Goal: Information Seeking & Learning: Learn about a topic

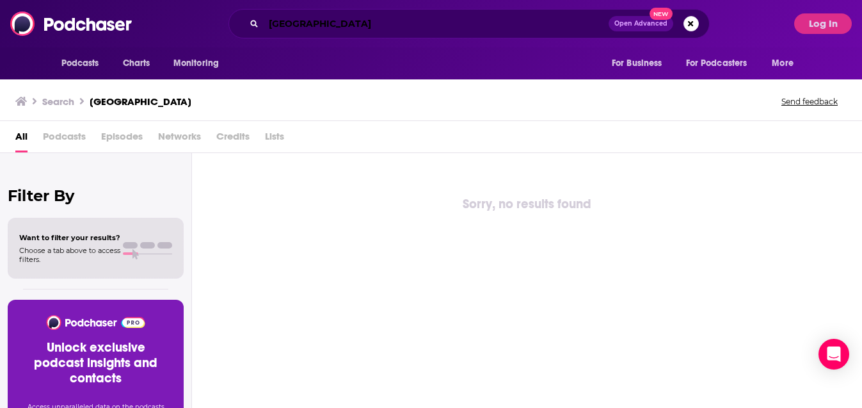
click at [300, 24] on input "nashville" at bounding box center [436, 23] width 345 height 20
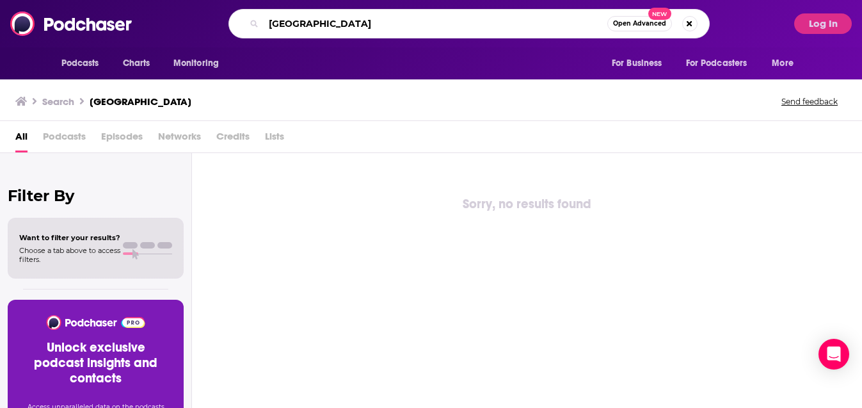
click at [300, 24] on input "nashville" at bounding box center [436, 23] width 344 height 20
type input "carter faith"
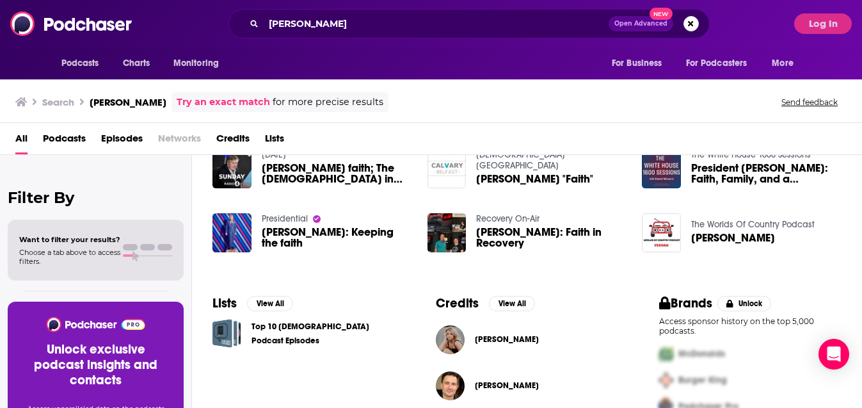
scroll to position [286, 0]
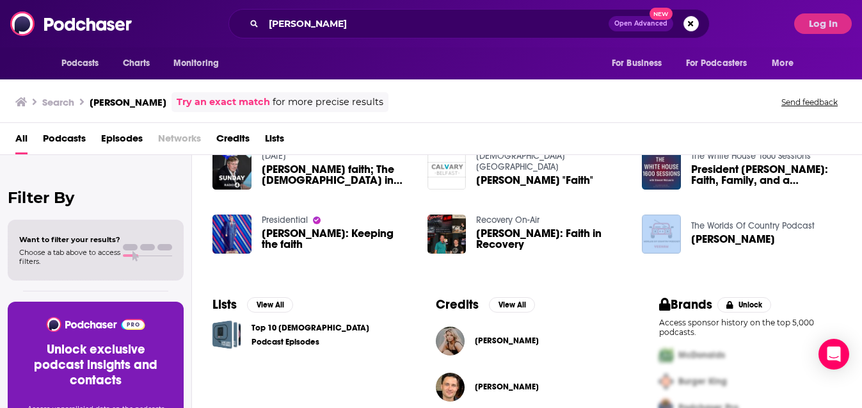
click at [114, 139] on span "Episodes" at bounding box center [122, 141] width 42 height 26
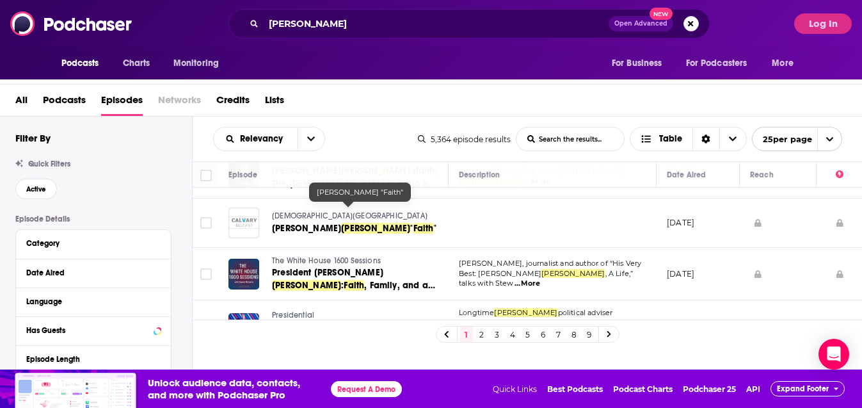
scroll to position [212, 0]
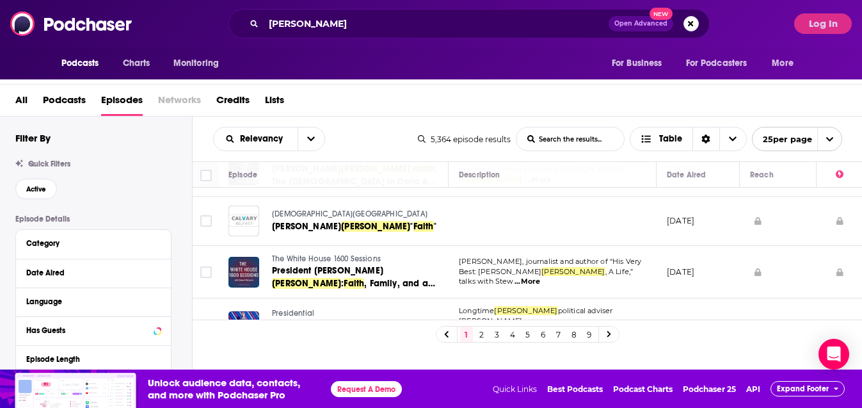
click at [143, 176] on div "Quick Filters Active" at bounding box center [103, 179] width 177 height 40
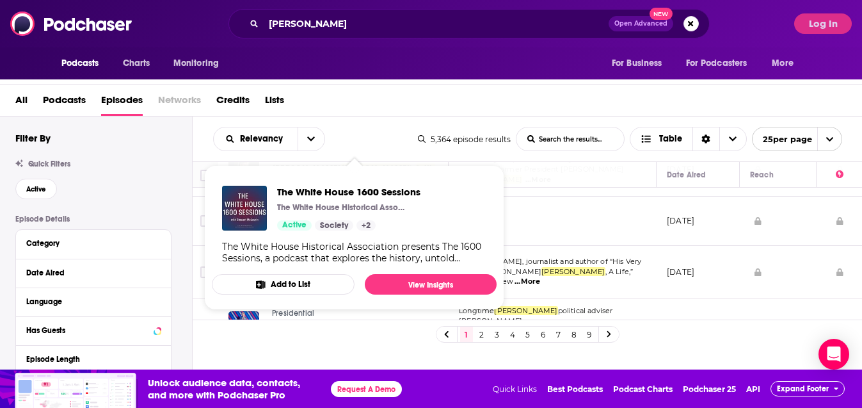
click at [153, 186] on div "Active" at bounding box center [103, 188] width 177 height 20
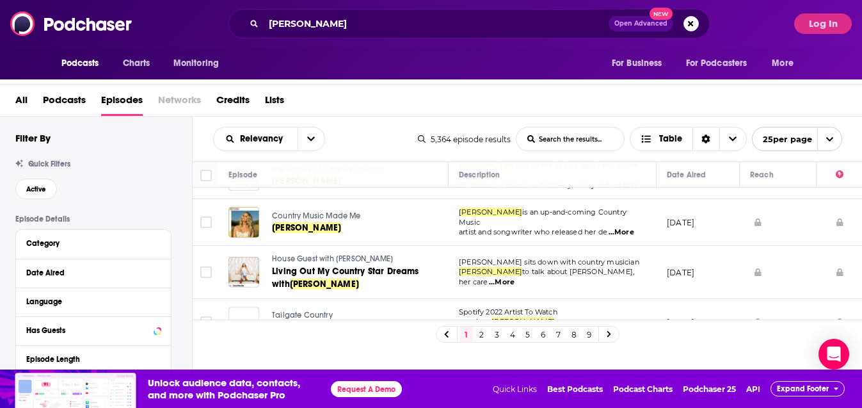
scroll to position [472, 0]
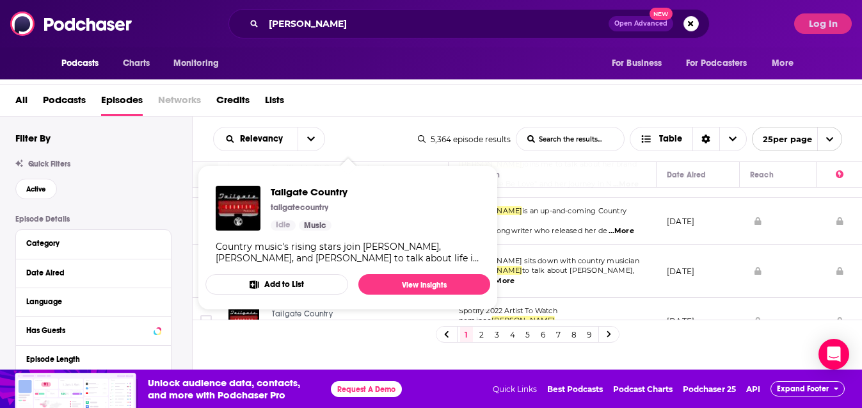
click at [155, 194] on div "Active" at bounding box center [103, 188] width 177 height 20
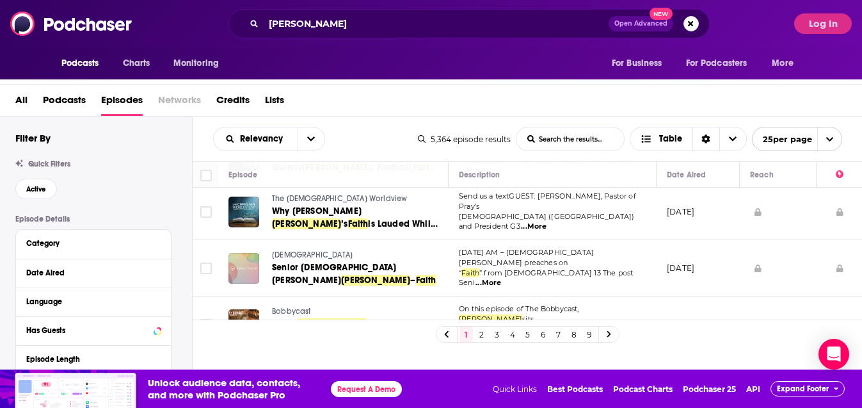
scroll to position [692, 0]
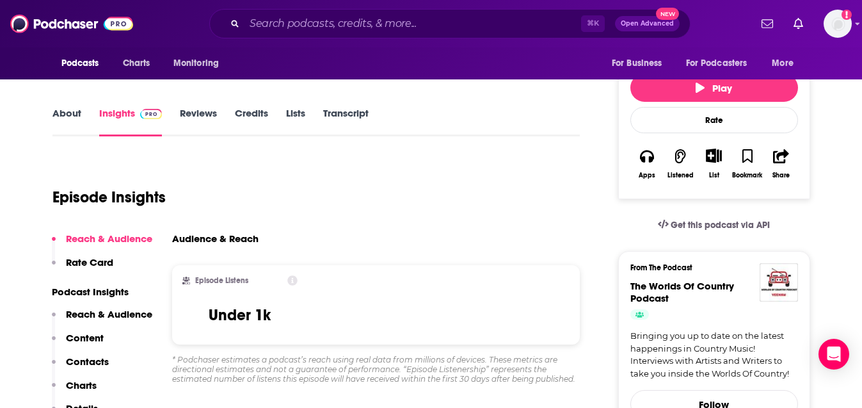
scroll to position [178, 0]
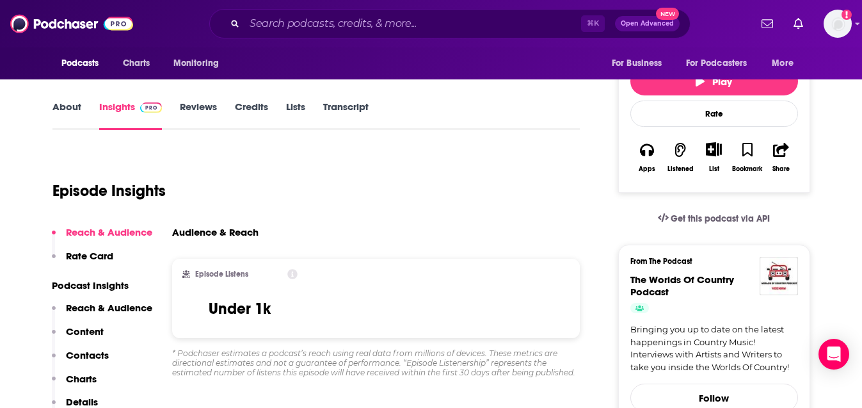
click at [200, 107] on link "Reviews" at bounding box center [198, 114] width 37 height 29
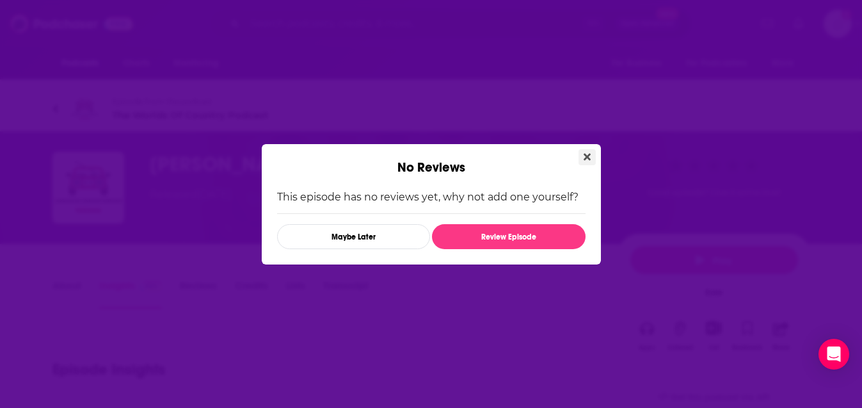
click at [592, 154] on button "Close" at bounding box center [586, 157] width 17 height 16
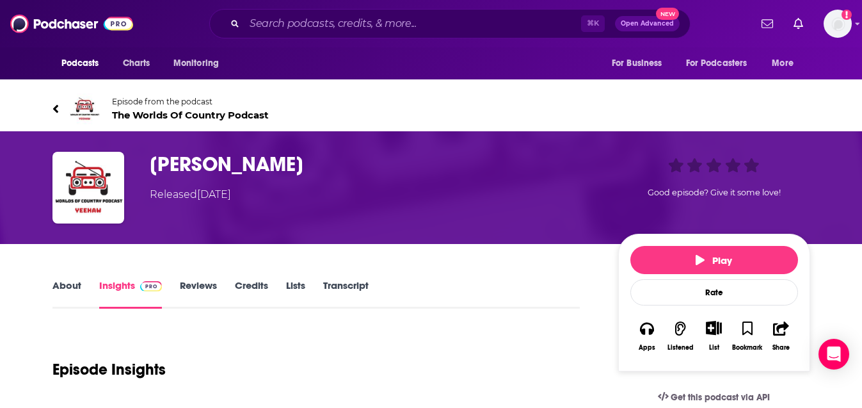
click at [66, 285] on link "About" at bounding box center [66, 293] width 29 height 29
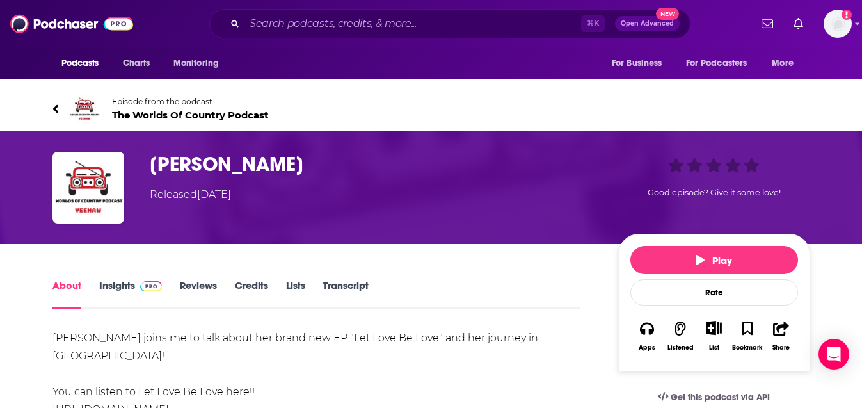
click at [218, 115] on span "The Worlds Of Country Podcast" at bounding box center [190, 115] width 157 height 12
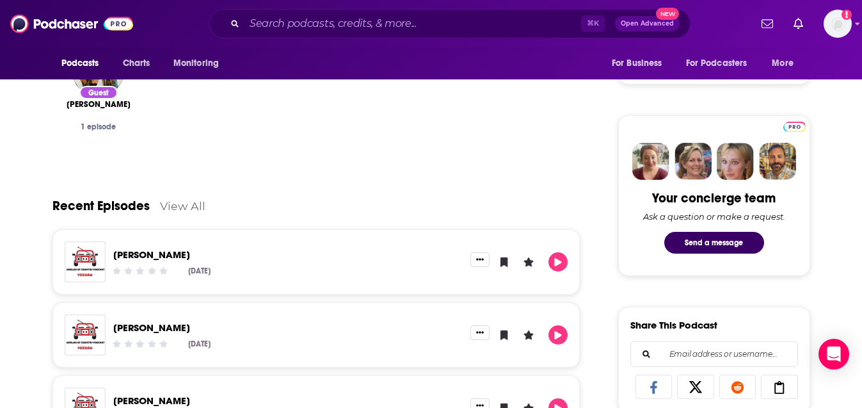
scroll to position [553, 0]
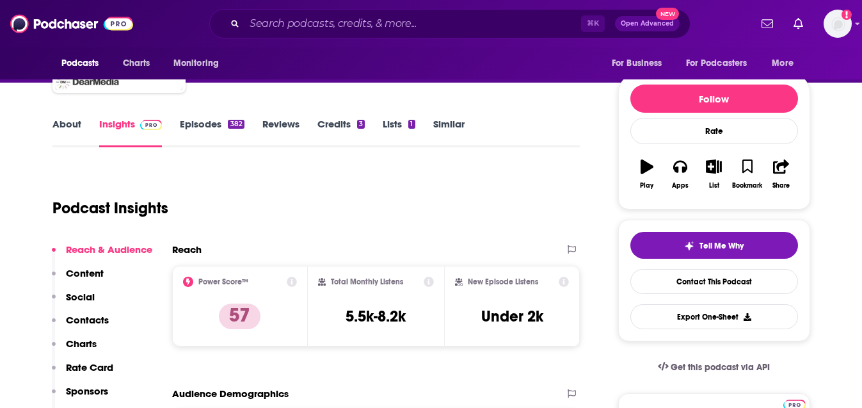
scroll to position [118, 0]
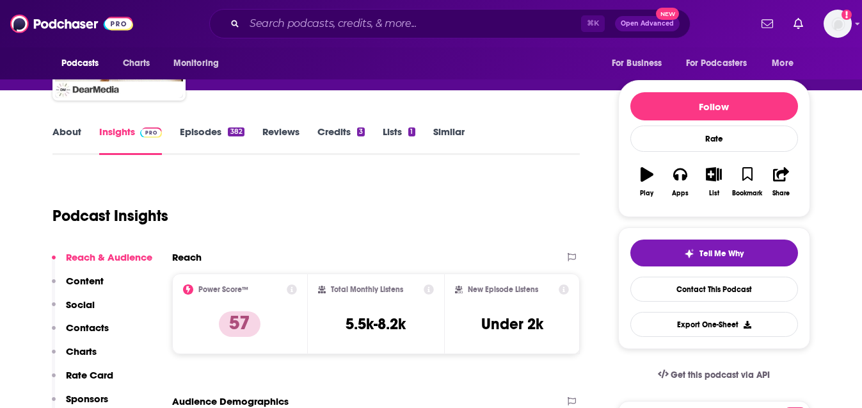
click at [194, 127] on link "Episodes 382" at bounding box center [212, 139] width 64 height 29
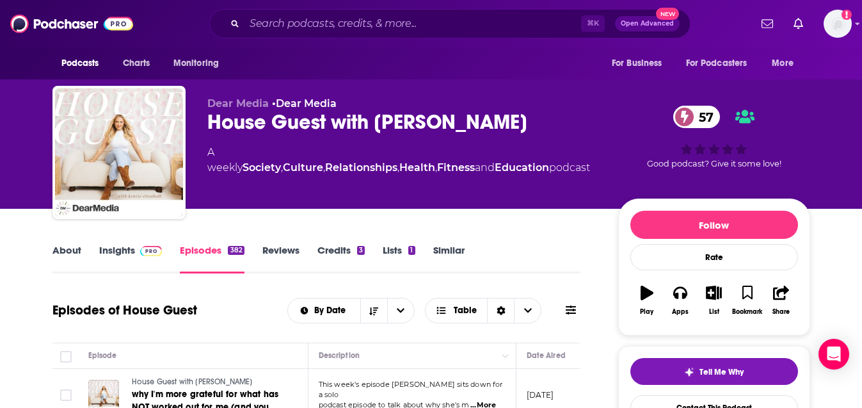
click at [118, 251] on link "Insights" at bounding box center [130, 258] width 63 height 29
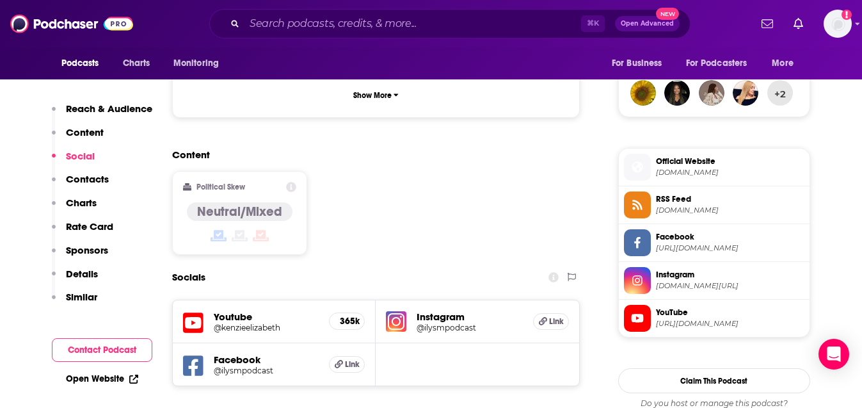
scroll to position [955, 0]
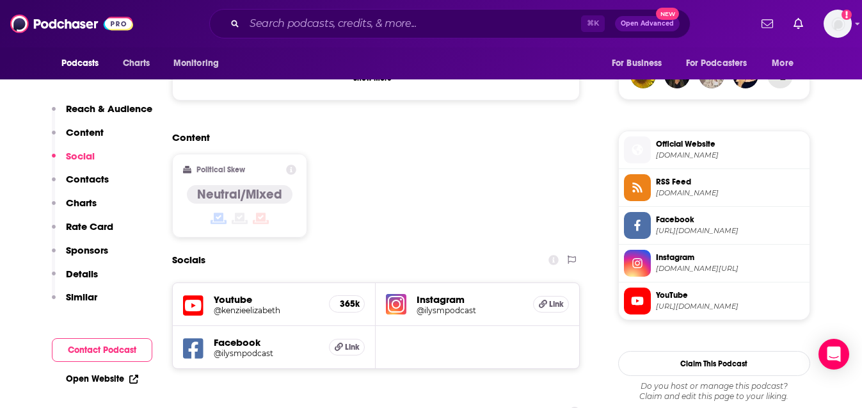
click at [433, 305] on h5 "@ilysmpodcast" at bounding box center [469, 310] width 106 height 10
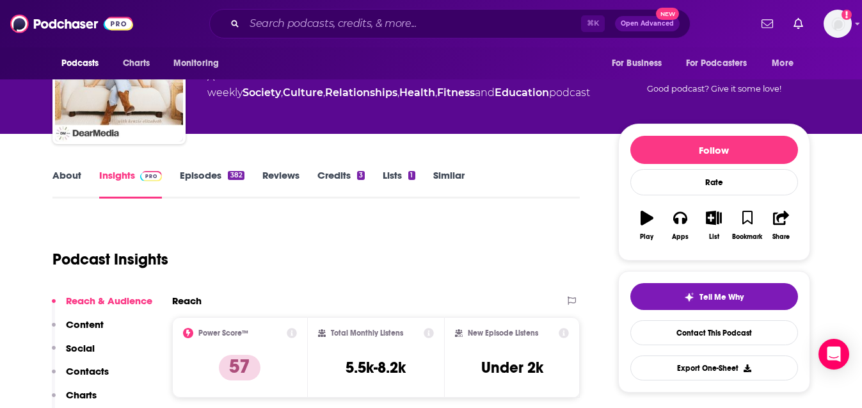
scroll to position [0, 0]
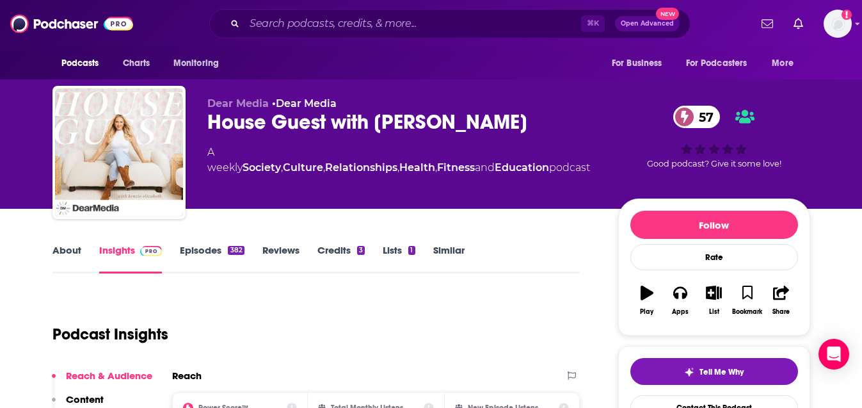
click at [213, 248] on link "Episodes 382" at bounding box center [212, 258] width 64 height 29
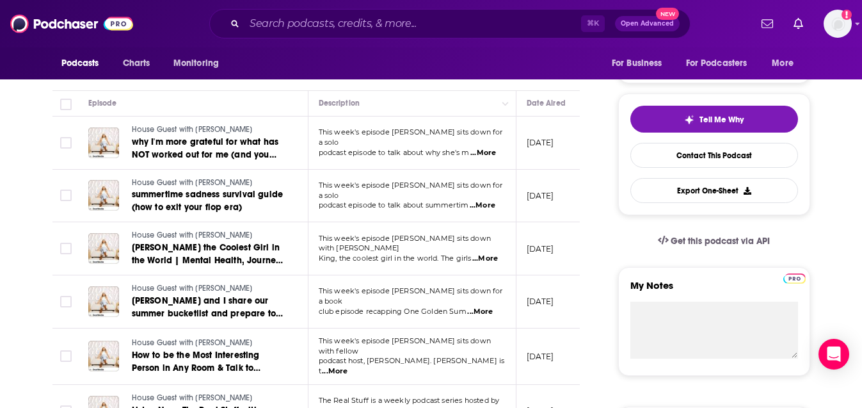
scroll to position [253, 0]
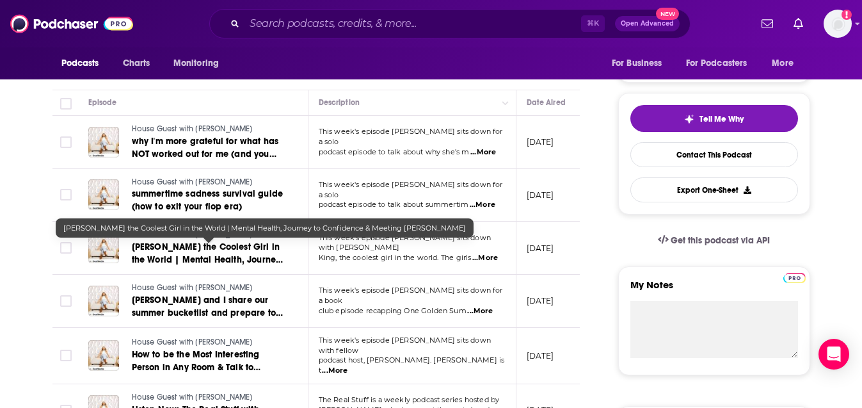
click at [191, 258] on span "Briley King the Coolest Girl in the World | Mental Health, Journey to Confidenc…" at bounding box center [208, 265] width 152 height 49
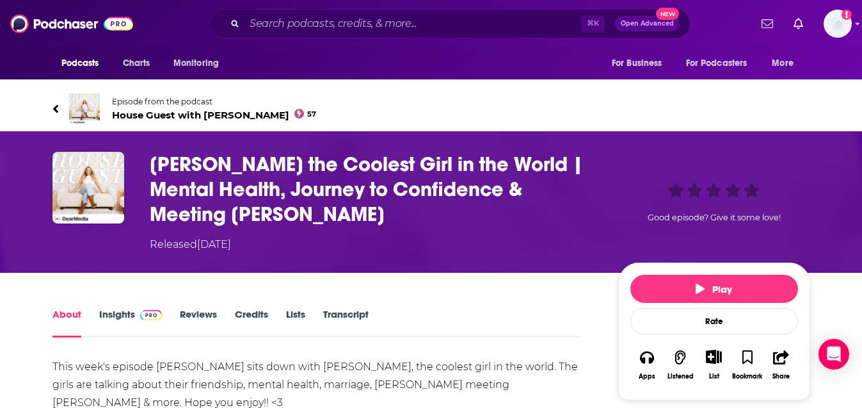
click at [342, 12] on div "⌘ K Open Advanced New" at bounding box center [449, 23] width 481 height 29
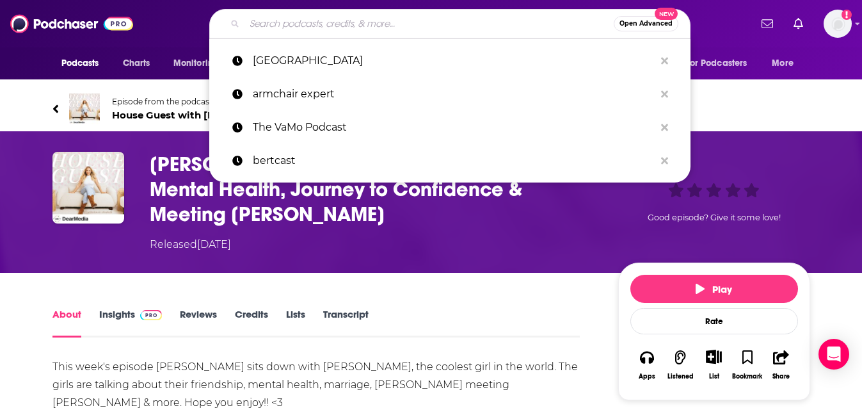
click at [333, 26] on input "Search podcasts, credits, & more..." at bounding box center [428, 23] width 369 height 20
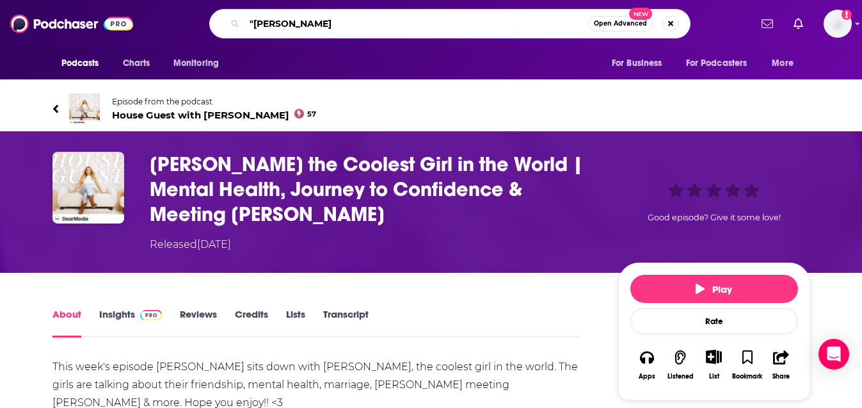
type input ""briley king""
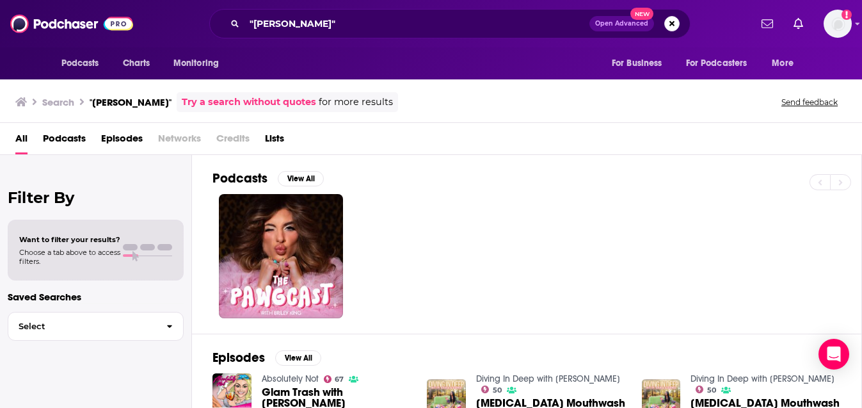
click at [449, 245] on div at bounding box center [536, 256] width 649 height 124
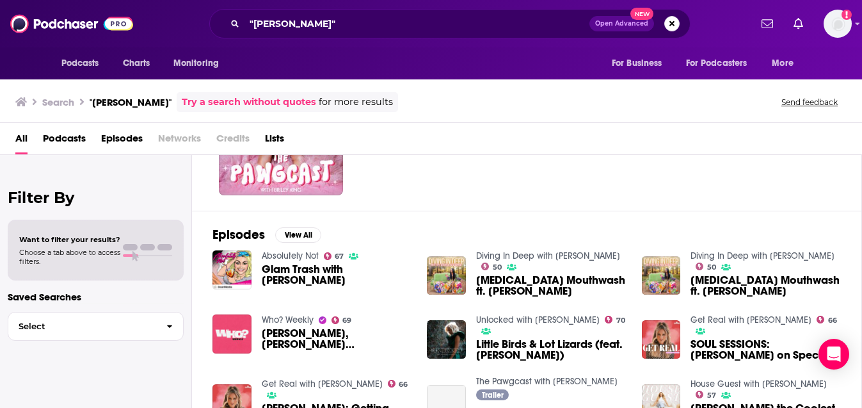
scroll to position [175, 0]
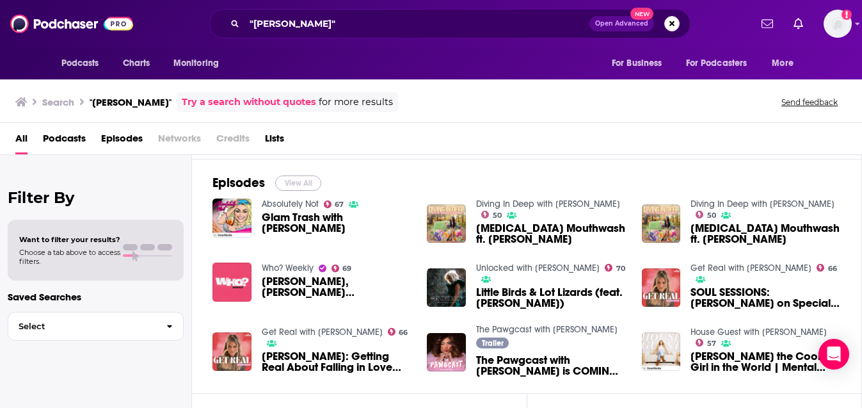
click at [300, 184] on button "View All" at bounding box center [298, 182] width 46 height 15
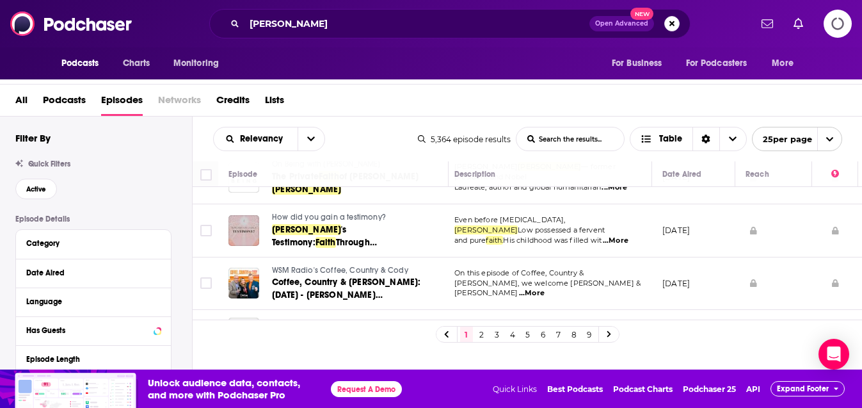
scroll to position [1125, 4]
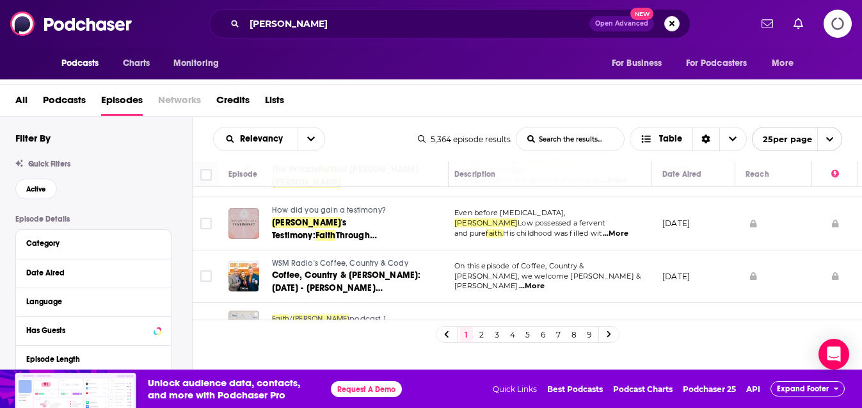
click at [480, 334] on link "2" at bounding box center [481, 333] width 13 height 15
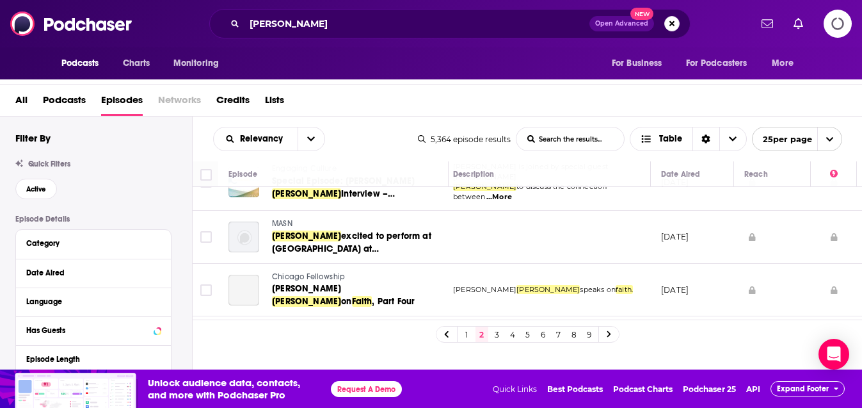
scroll to position [1173, 6]
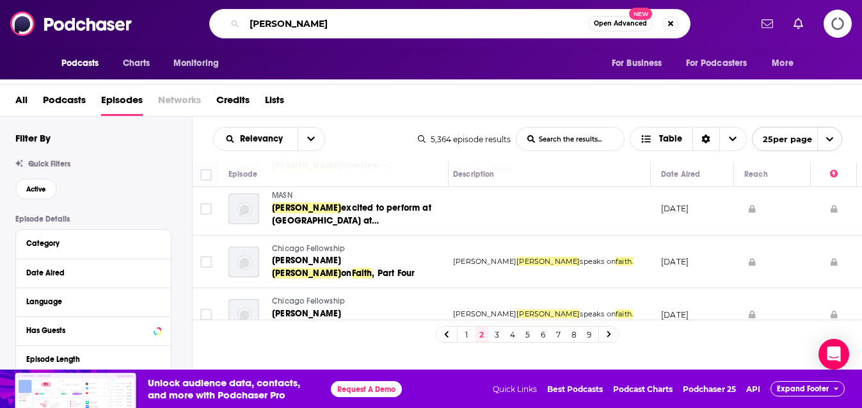
click at [341, 20] on input "[PERSON_NAME]" at bounding box center [416, 23] width 344 height 20
click at [341, 20] on input "carter faith" at bounding box center [416, 23] width 344 height 20
type input "troy volhoffer"
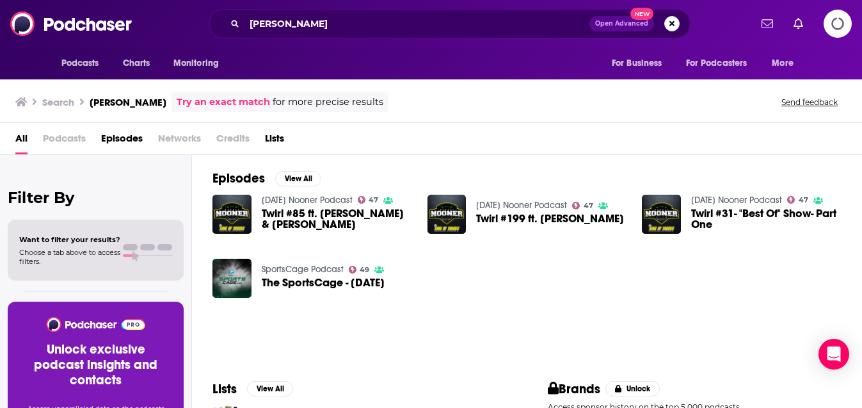
click at [61, 141] on span "Podcasts" at bounding box center [64, 141] width 43 height 26
click at [83, 154] on div "All Podcasts Episodes Networks Credits Lists" at bounding box center [431, 139] width 862 height 32
click at [70, 142] on span "Podcasts" at bounding box center [64, 141] width 43 height 26
click at [65, 136] on span "Podcasts" at bounding box center [64, 141] width 43 height 26
click at [19, 138] on span "All" at bounding box center [21, 141] width 12 height 26
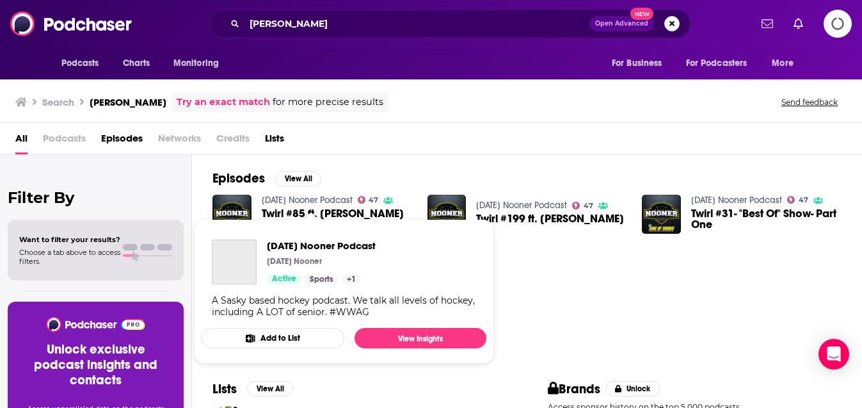
click at [328, 198] on link "Monday Nooner Podcast" at bounding box center [307, 199] width 91 height 11
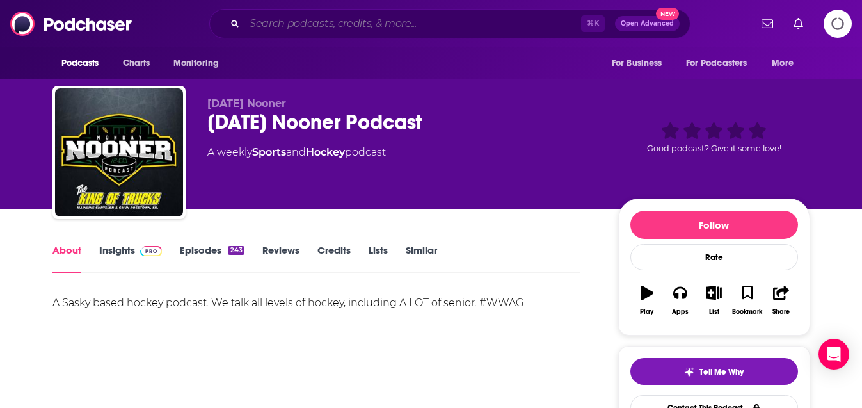
click at [353, 28] on input "Search podcasts, credits, & more..." at bounding box center [412, 23] width 337 height 20
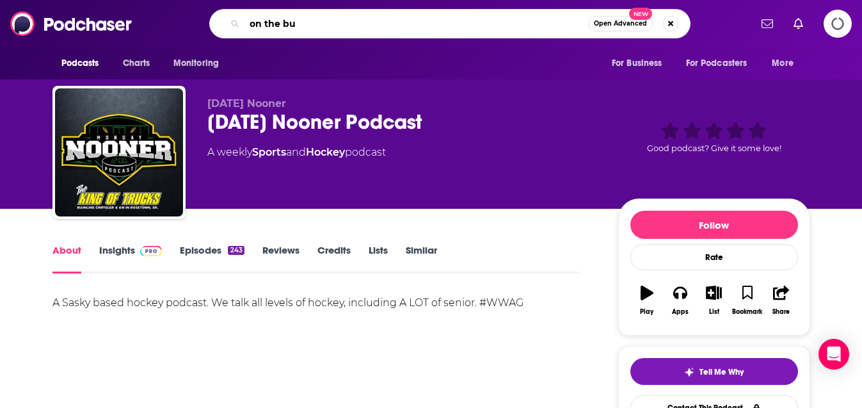
type input "on the bus"
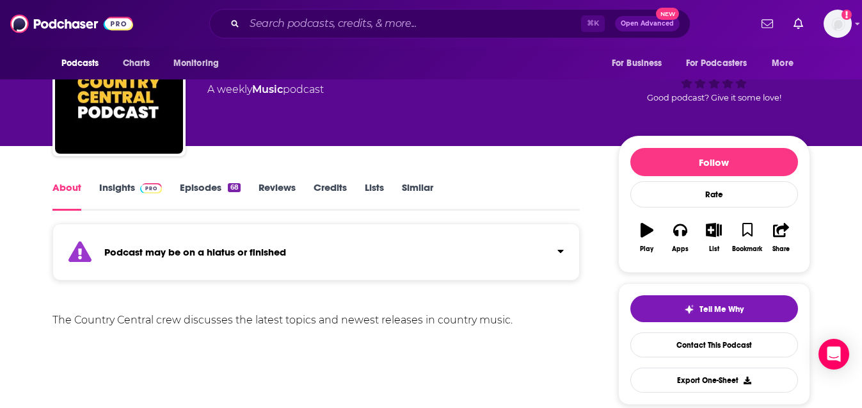
scroll to position [65, 0]
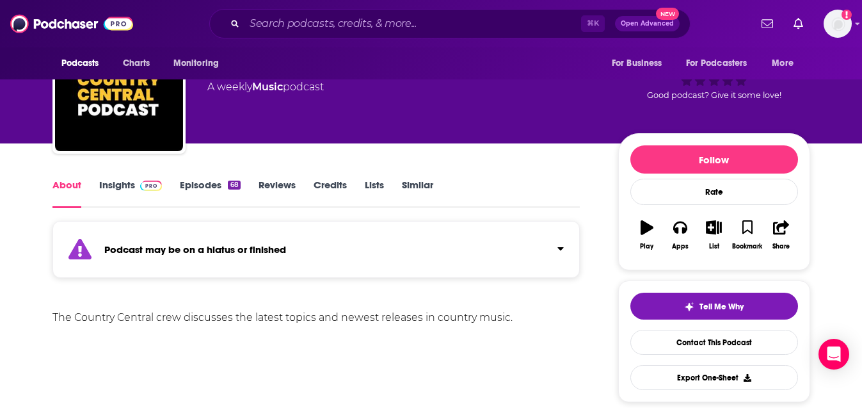
click at [197, 184] on link "Episodes 68" at bounding box center [210, 192] width 60 height 29
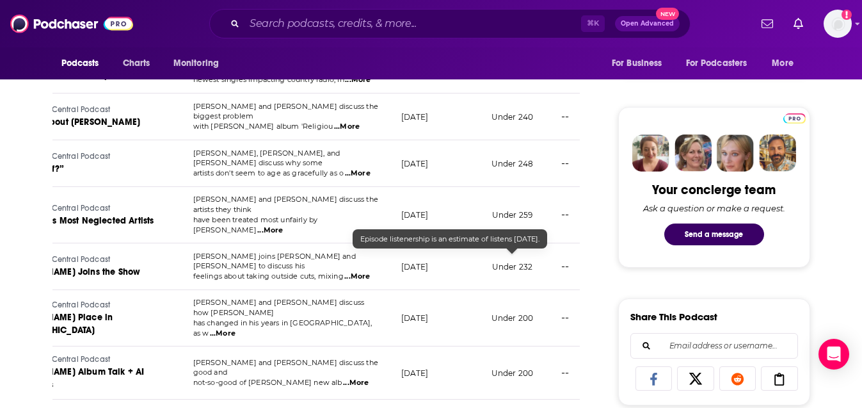
scroll to position [552, 0]
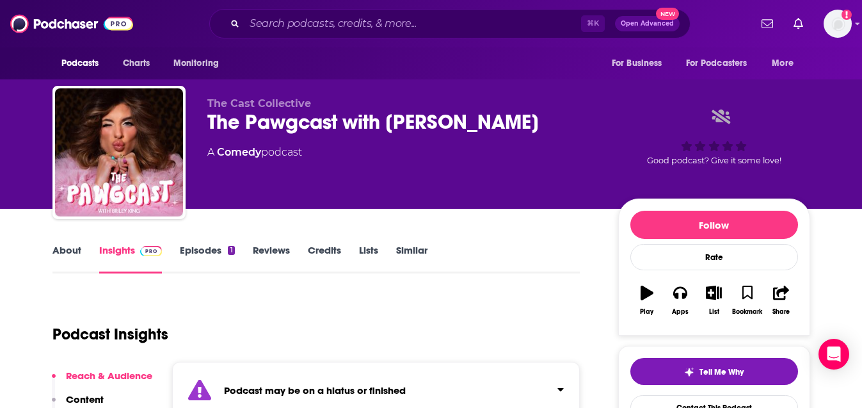
click at [200, 258] on link "Episodes 1" at bounding box center [207, 258] width 54 height 29
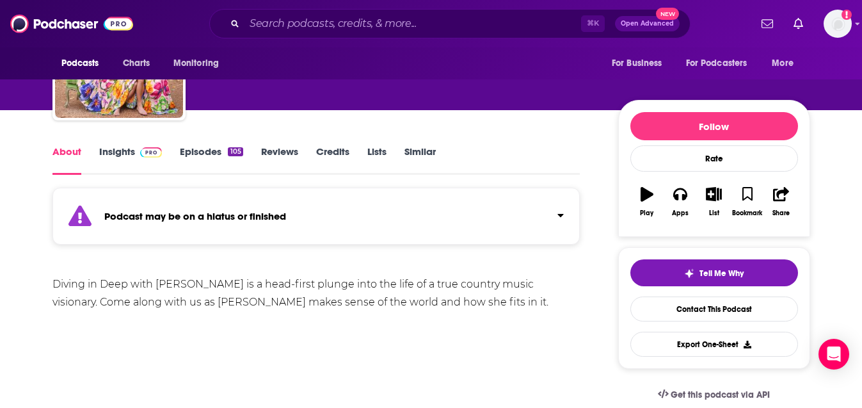
scroll to position [92, 0]
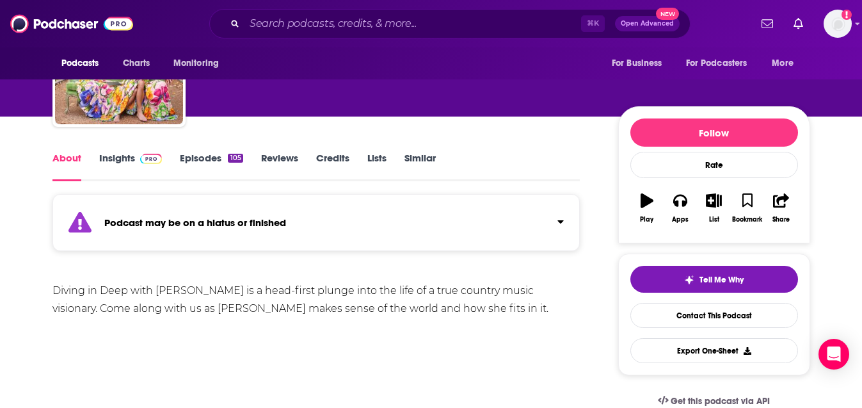
click at [189, 160] on link "Episodes 105" at bounding box center [211, 166] width 63 height 29
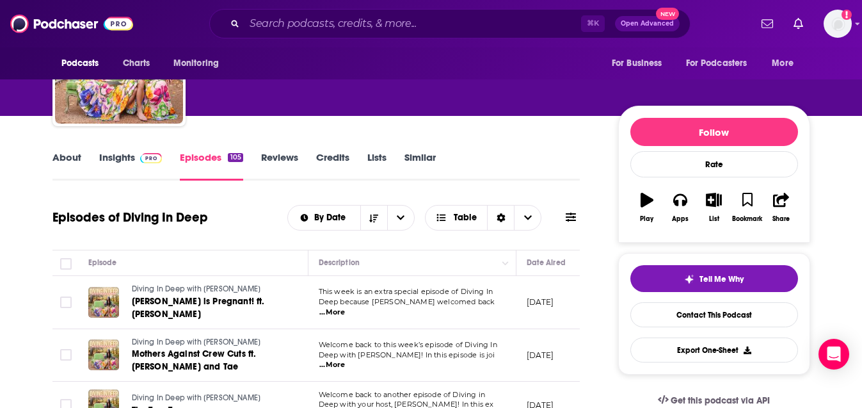
scroll to position [84, 0]
